Goal: Task Accomplishment & Management: Manage account settings

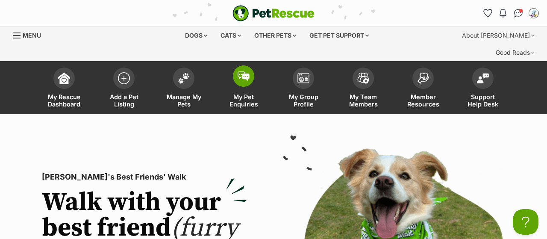
click at [253, 93] on span "My Pet Enquiries" at bounding box center [243, 100] width 38 height 15
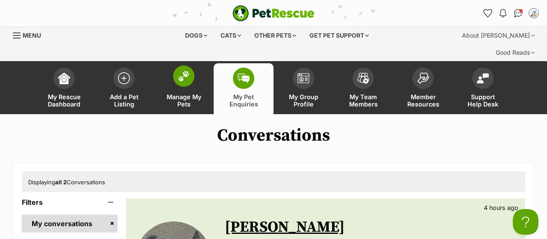
click at [184, 93] on span "Manage My Pets" at bounding box center [183, 100] width 38 height 15
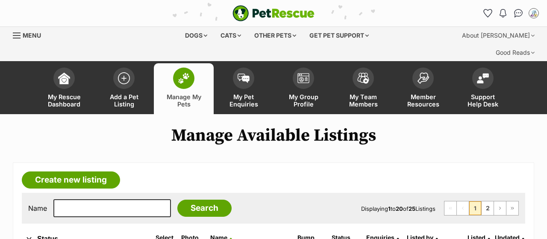
scroll to position [178, 0]
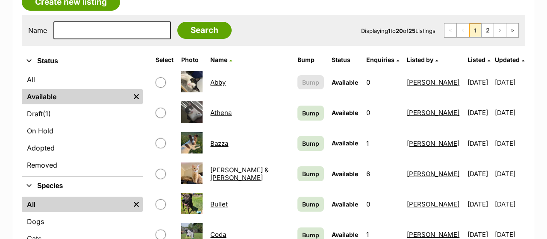
click at [218, 109] on link "Athena" at bounding box center [220, 113] width 21 height 8
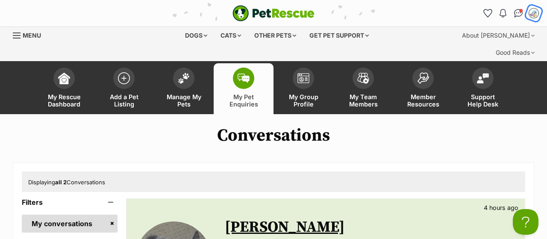
click at [538, 12] on div "My account" at bounding box center [533, 13] width 13 height 13
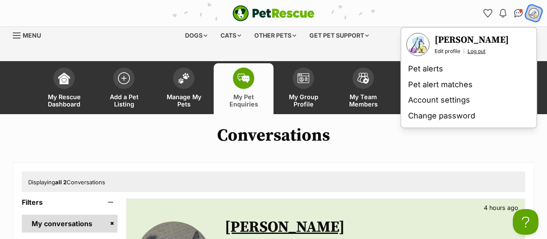
click at [475, 53] on link "Log out" at bounding box center [476, 51] width 18 height 7
